Goal: Find specific page/section: Find specific page/section

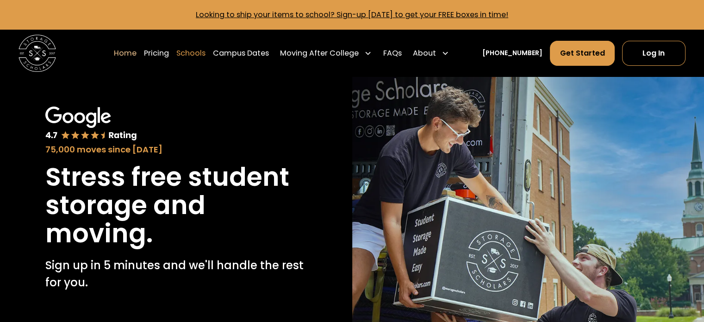
click at [206, 53] on link "Schools" at bounding box center [190, 53] width 29 height 26
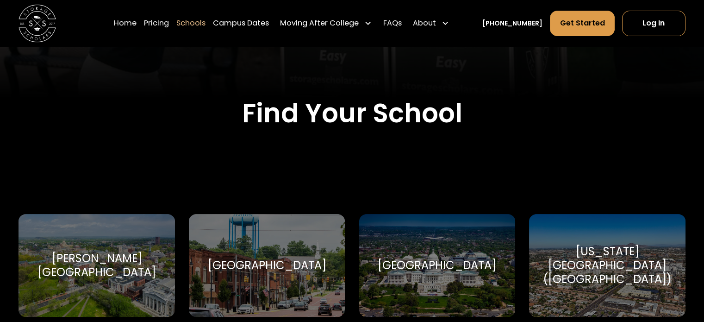
scroll to position [282, 0]
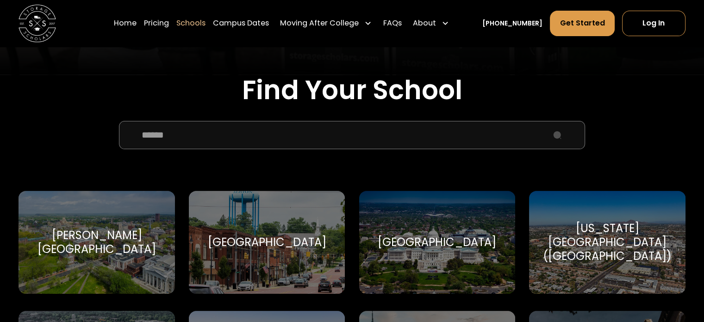
click at [220, 138] on input "School Select Form" at bounding box center [352, 135] width 466 height 28
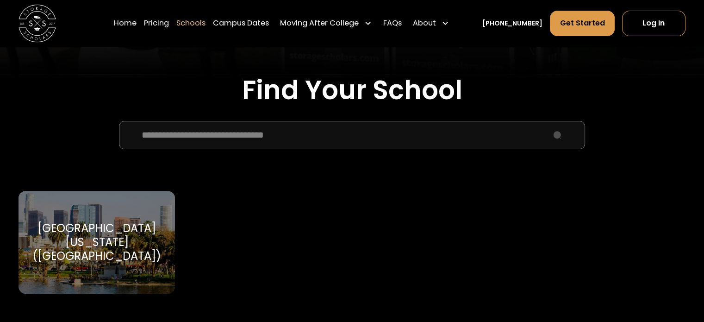
type input "**********"
click at [124, 240] on div "University of Southern California (USC)" at bounding box center [97, 242] width 134 height 42
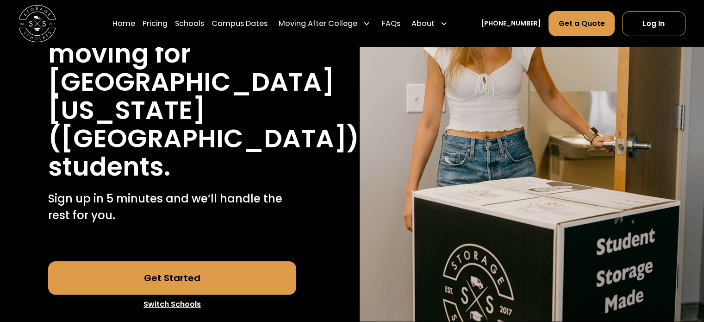
scroll to position [185, 0]
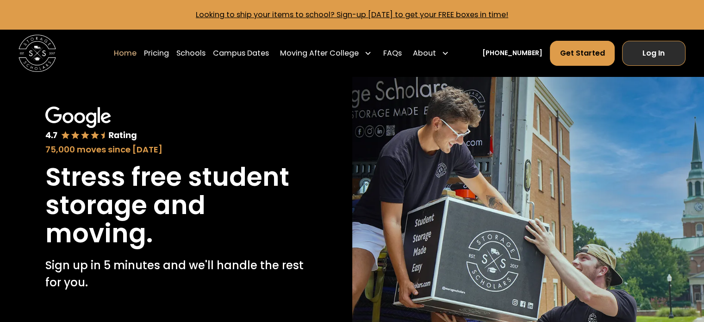
click at [665, 57] on link "Log In" at bounding box center [653, 53] width 63 height 25
click at [647, 59] on link "Log In" at bounding box center [653, 53] width 63 height 25
click at [656, 57] on link "Log In" at bounding box center [653, 53] width 63 height 25
